Goal: Task Accomplishment & Management: Use online tool/utility

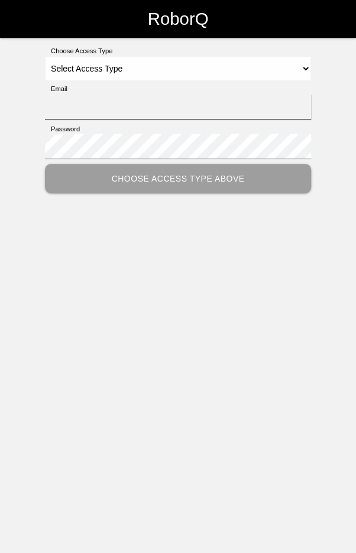
click at [198, 100] on input "Email" at bounding box center [178, 106] width 266 height 25
type input "[EMAIL_ADDRESS][DOMAIN_NAME]"
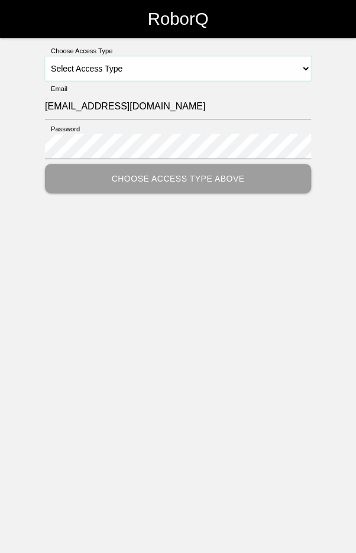
click at [303, 65] on select "Select Access Type Admin Customer Supervisor Worker" at bounding box center [178, 68] width 266 height 25
select select "Worker"
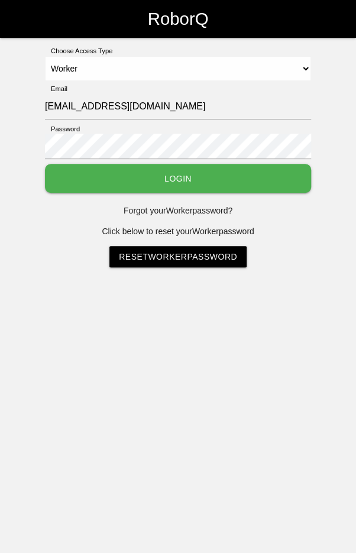
click at [171, 173] on button "Login" at bounding box center [178, 178] width 266 height 29
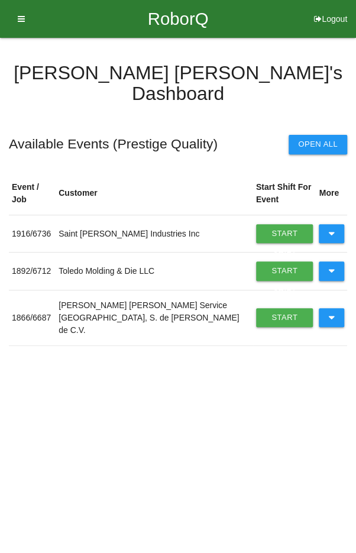
click at [332, 308] on icon at bounding box center [331, 317] width 7 height 19
click at [327, 308] on button at bounding box center [331, 317] width 25 height 19
click at [332, 261] on icon at bounding box center [331, 270] width 7 height 19
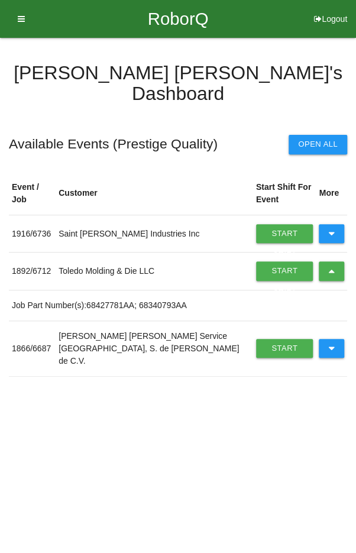
click at [261, 261] on link "Start Shift" at bounding box center [284, 270] width 57 height 19
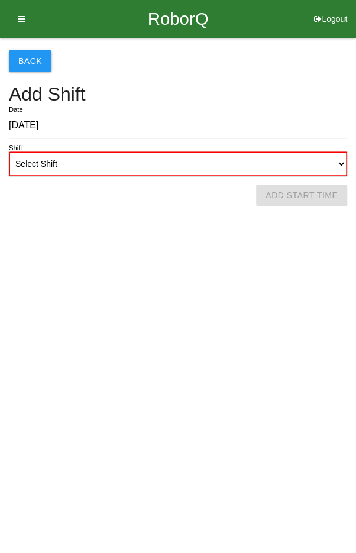
click at [293, 160] on select "Select Shift 1st Shift 2nd Shift 3rd Shift 4th Shift" at bounding box center [178, 163] width 338 height 25
select select "2"
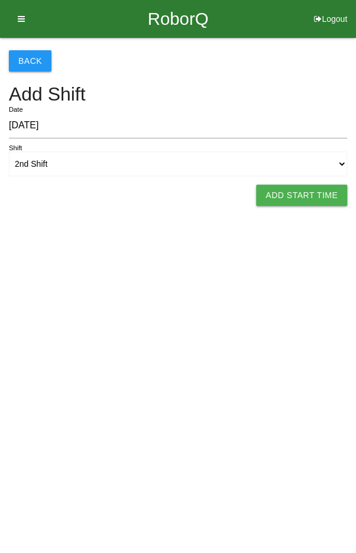
click at [318, 198] on button "Add Start Time" at bounding box center [301, 195] width 91 height 21
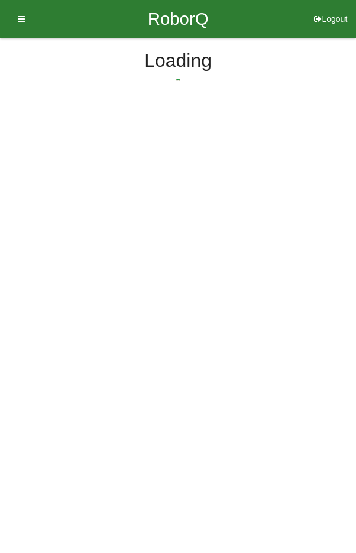
select select "3"
select select "49"
select select "2"
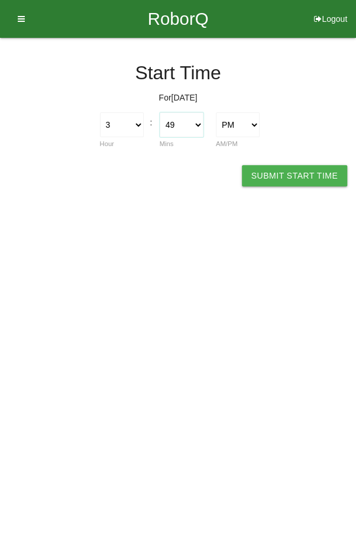
click at [185, 120] on select "00 01 02 03 04 05 06 07 08 09 10 11 12 13 14 15 16 17 18 19 20 21 22 23 24 25 2…" at bounding box center [182, 124] width 44 height 25
select select "30"
click at [299, 172] on button "Submit Start Time" at bounding box center [294, 175] width 105 height 21
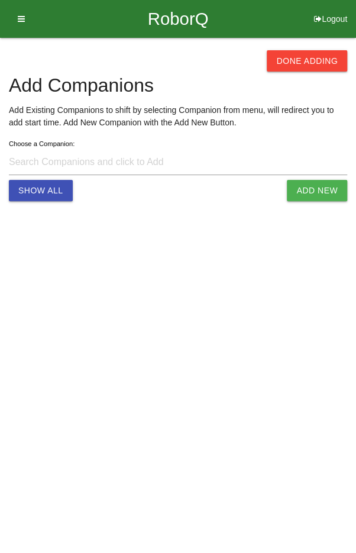
click at [303, 60] on button "Done Adding" at bounding box center [307, 60] width 80 height 21
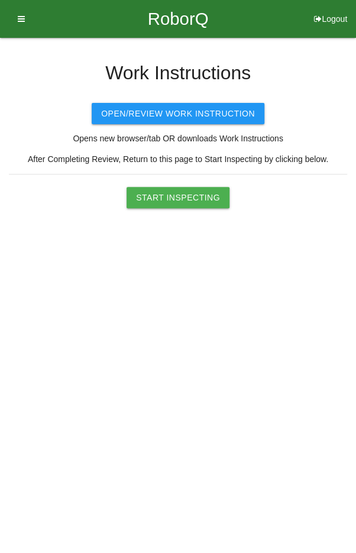
click at [189, 196] on button "Start Inspecting" at bounding box center [178, 197] width 103 height 21
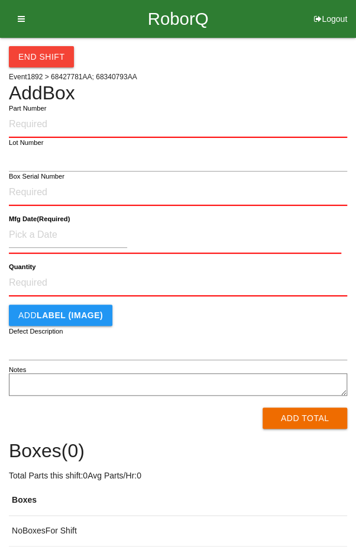
click at [42, 120] on input "Part Number" at bounding box center [178, 125] width 338 height 26
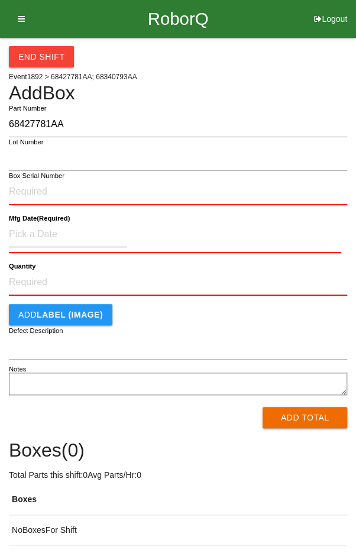
type input "68427781AA"
click at [111, 193] on input "Box Serial Number" at bounding box center [178, 192] width 338 height 26
type input "SDW10101177"
click at [37, 231] on input at bounding box center [68, 234] width 118 height 25
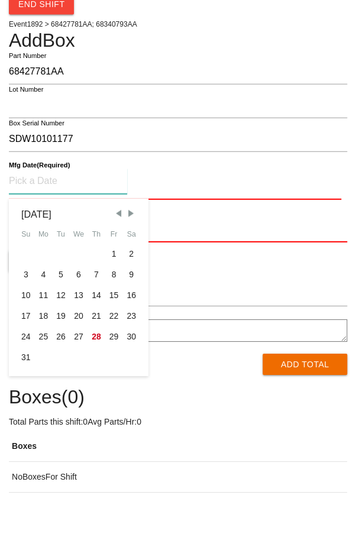
click at [116, 266] on span "Previous Month" at bounding box center [118, 266] width 11 height 11
click at [113, 266] on span "Previous Month" at bounding box center [118, 266] width 11 height 11
click at [95, 305] on div "5" at bounding box center [97, 306] width 18 height 21
type input "[DATE]"
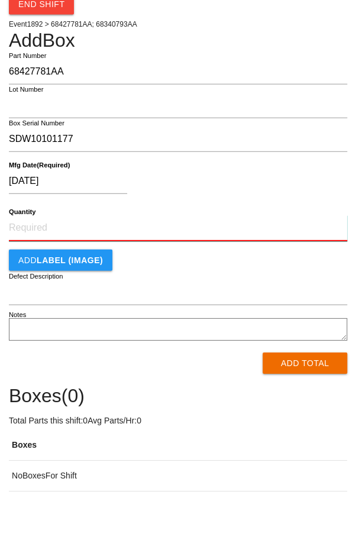
click at [170, 285] on input "Quantity" at bounding box center [178, 281] width 338 height 26
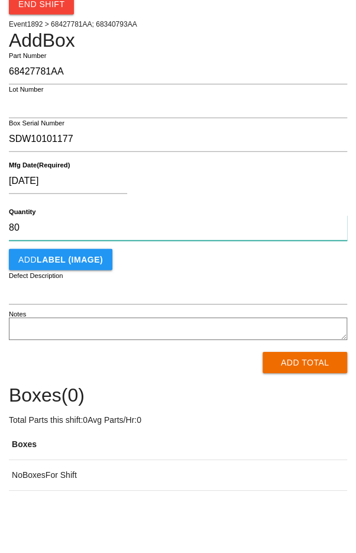
type input "80"
click at [271, 247] on div "[DATE]" at bounding box center [175, 236] width 332 height 30
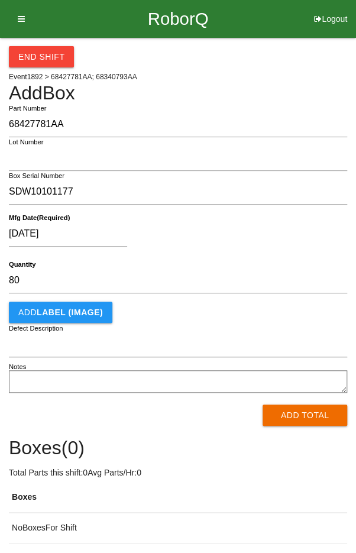
click at [312, 416] on button "Add Total" at bounding box center [305, 415] width 85 height 21
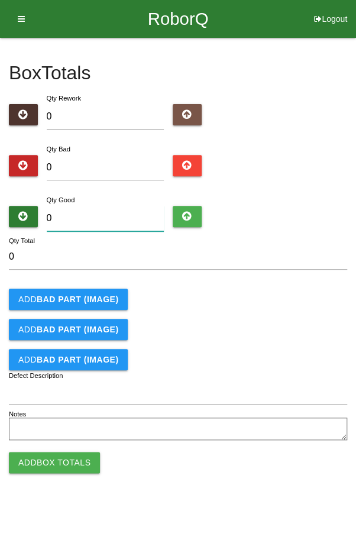
click at [117, 221] on input "0" at bounding box center [106, 218] width 118 height 25
type input "8"
type input "80"
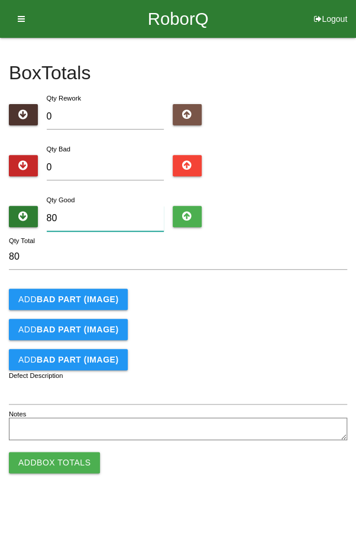
type input "80"
click at [314, 180] on div "Qty Bad 0" at bounding box center [178, 164] width 338 height 43
click at [62, 460] on button "Add Box Totals" at bounding box center [54, 462] width 91 height 21
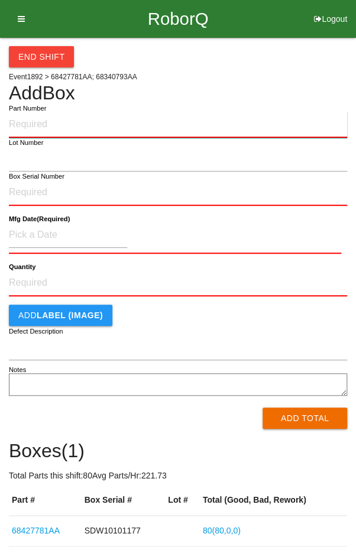
click at [197, 122] on input "Part Number" at bounding box center [178, 125] width 338 height 26
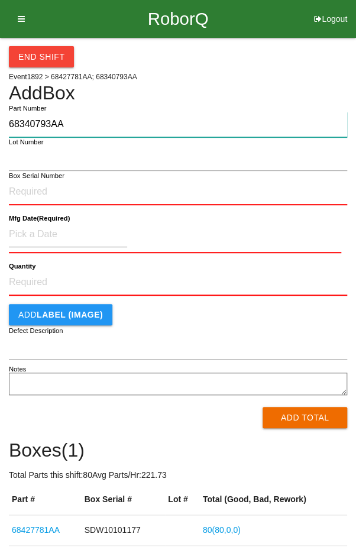
type input "68340793AA"
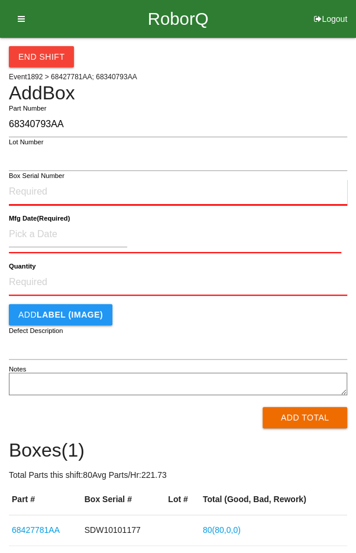
click at [144, 191] on input "Box Serial Number" at bounding box center [178, 192] width 338 height 26
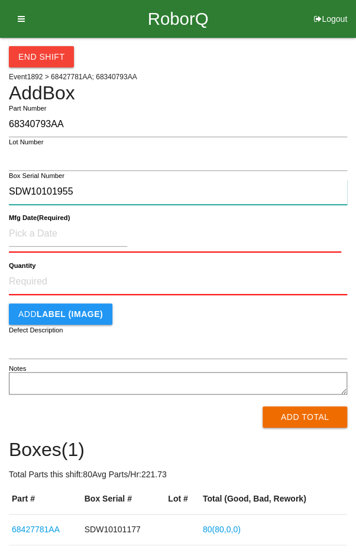
type input "SDW10101955"
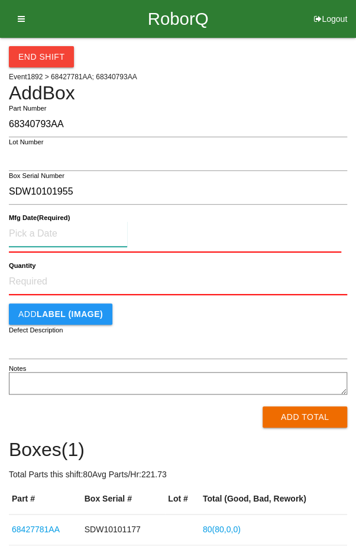
click at [43, 230] on input at bounding box center [68, 233] width 118 height 25
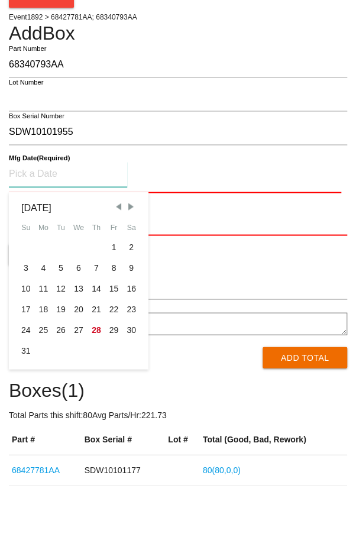
click at [50, 373] on div "18" at bounding box center [44, 369] width 18 height 21
type input "[DATE]"
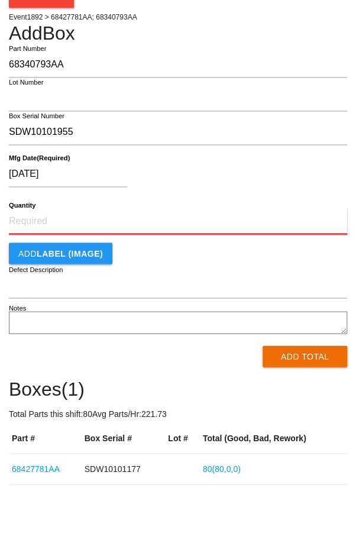
click at [152, 283] on input "Quantity" at bounding box center [178, 281] width 338 height 26
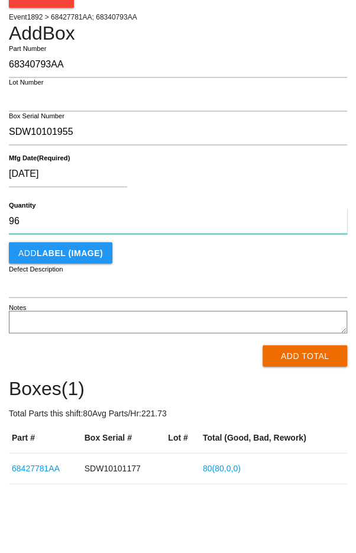
type input "96"
click at [289, 241] on div "[DATE]" at bounding box center [175, 236] width 332 height 30
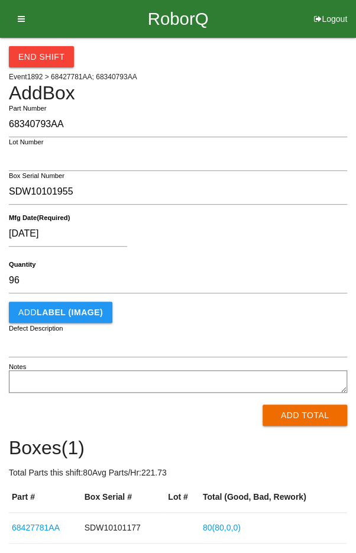
click at [324, 416] on button "Add Total" at bounding box center [305, 415] width 85 height 21
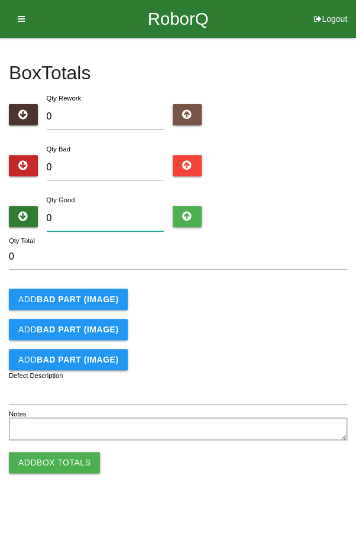
click at [100, 216] on input "0" at bounding box center [106, 218] width 118 height 25
type input "9"
type input "96"
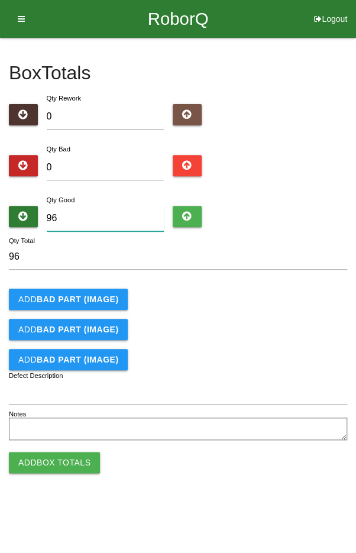
type input "96"
click at [262, 311] on form "96 Qty Total Add BAD PART (IMAGE) Add BAD PART (IMAGE) Add BAD PART (IMAGE) Def…" at bounding box center [178, 343] width 338 height 199
click at [44, 470] on button "Add Box Totals" at bounding box center [54, 462] width 91 height 21
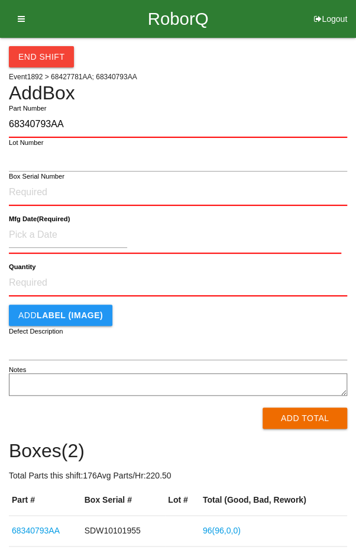
type input "68340793AA"
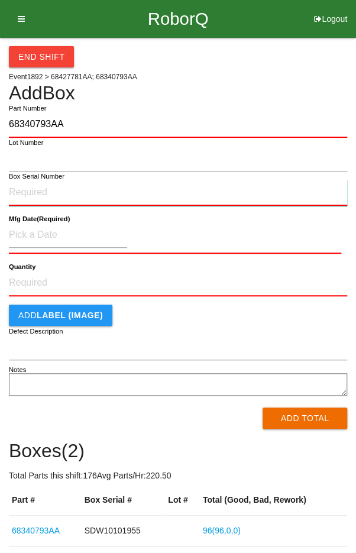
click at [106, 196] on input "Box Serial Number" at bounding box center [178, 193] width 338 height 26
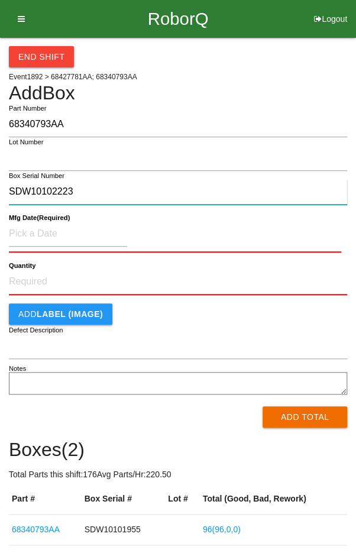
type input "SDW10102223"
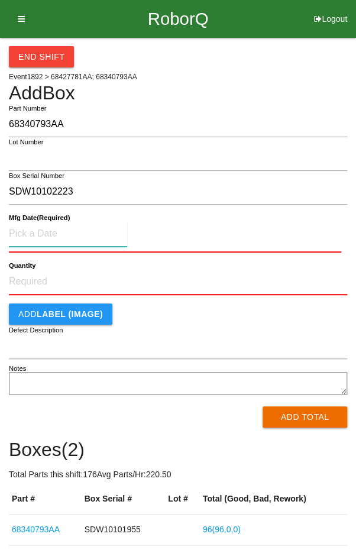
click at [81, 230] on input at bounding box center [68, 233] width 118 height 25
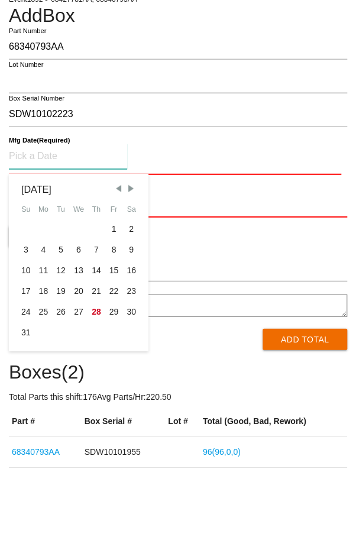
click at [102, 393] on div "28" at bounding box center [97, 389] width 18 height 21
type input "[DATE]"
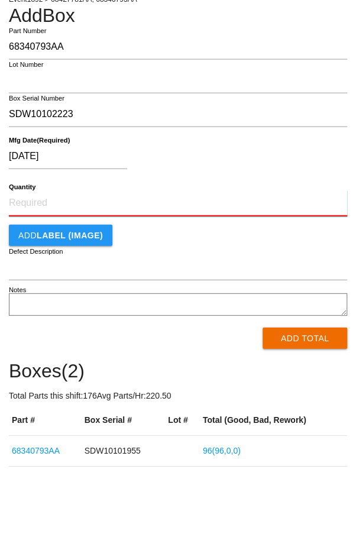
click at [144, 276] on input "Quantity" at bounding box center [178, 281] width 338 height 26
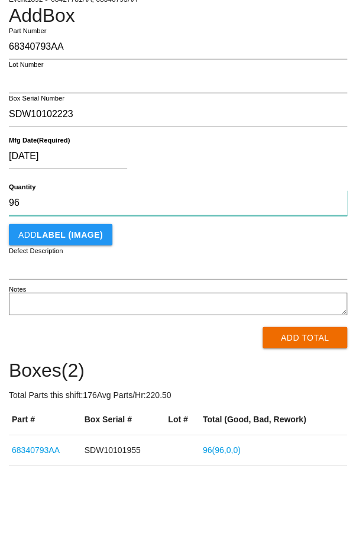
type input "96"
click at [332, 412] on button "Add Total" at bounding box center [305, 415] width 85 height 21
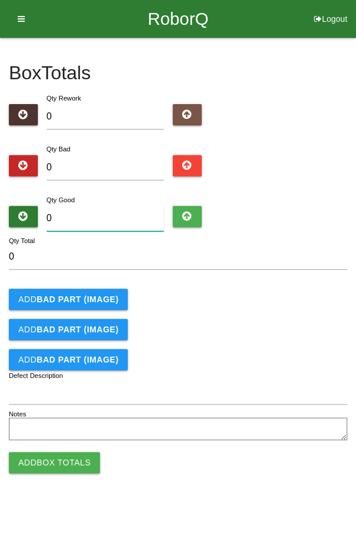
click at [107, 214] on input "0" at bounding box center [106, 218] width 118 height 25
type input "9"
type input "96"
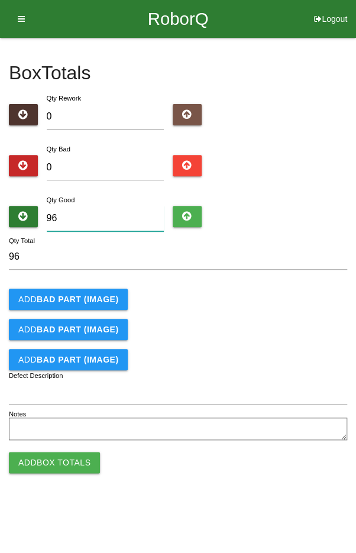
type input "96"
click at [275, 290] on div "Add BAD PART (IMAGE)" at bounding box center [178, 299] width 338 height 21
click at [35, 464] on button "Add Box Totals" at bounding box center [54, 462] width 91 height 21
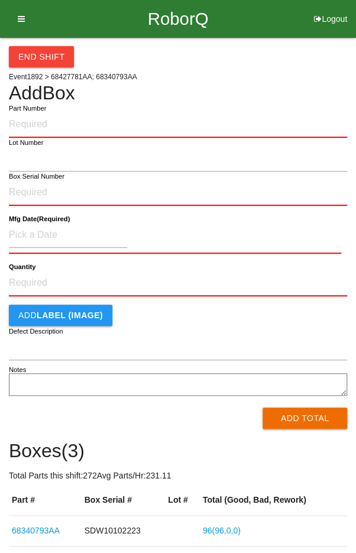
click at [25, 55] on button "End Shift" at bounding box center [41, 56] width 65 height 21
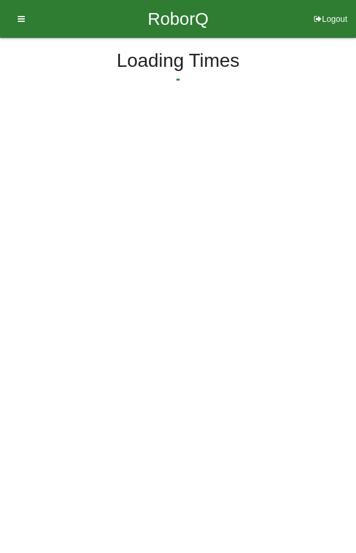
select select "5"
select select "2"
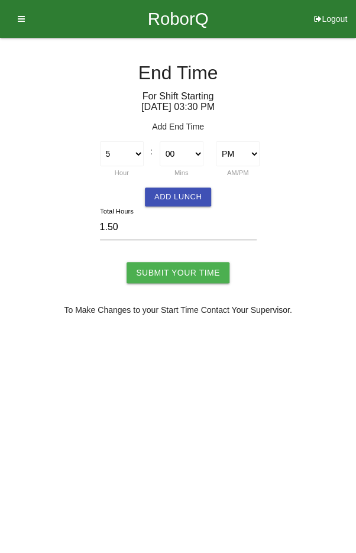
click at [196, 277] on input "Submit Your Time" at bounding box center [178, 272] width 103 height 21
type input "Processing..."
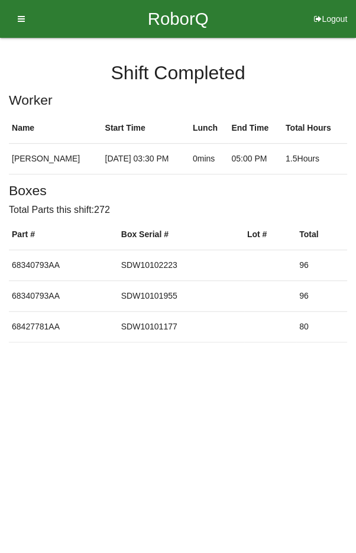
click at [329, 9] on button "Logout" at bounding box center [330, 4] width 51 height 9
select select "Worker"
